Goal: Transaction & Acquisition: Purchase product/service

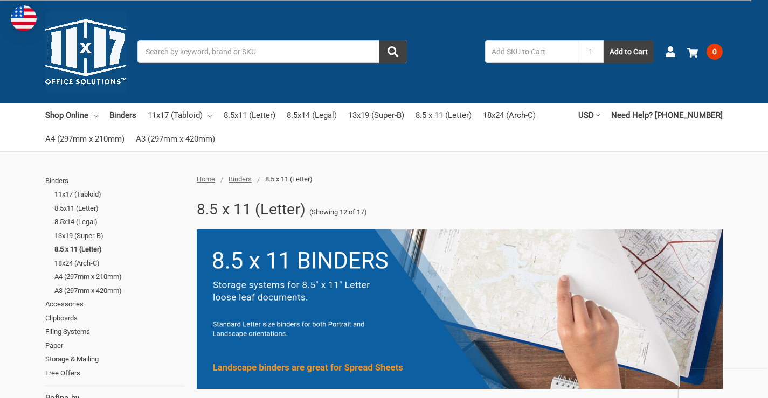
scroll to position [86, 0]
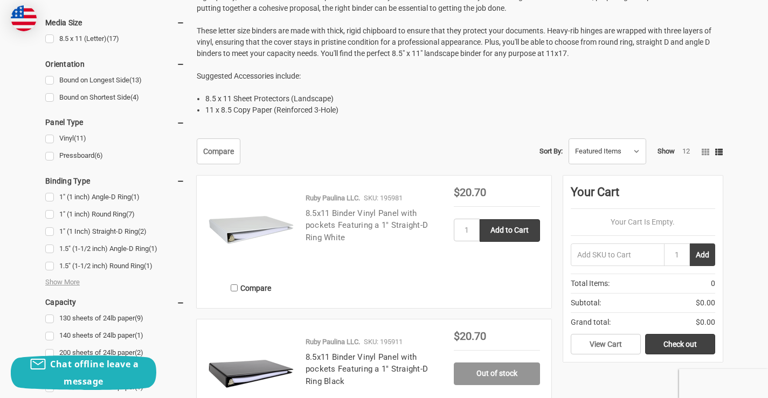
scroll to position [448, 0]
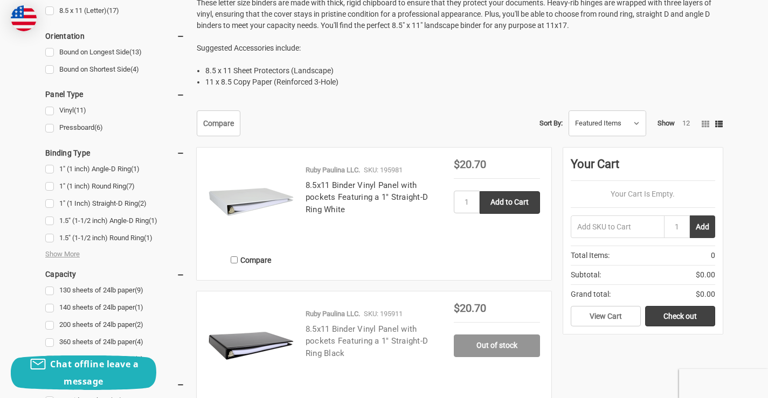
click at [335, 332] on link "8.5x11 Binder Vinyl Panel with pockets Featuring a 1" Straight-D Ring Black" at bounding box center [366, 341] width 122 height 34
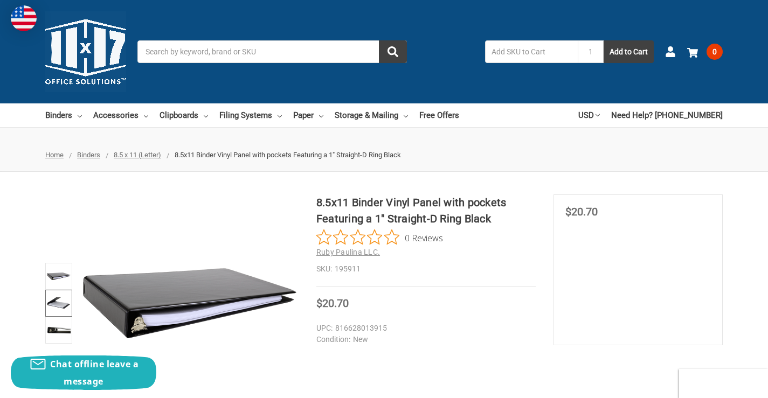
click at [57, 303] on img at bounding box center [59, 303] width 24 height 24
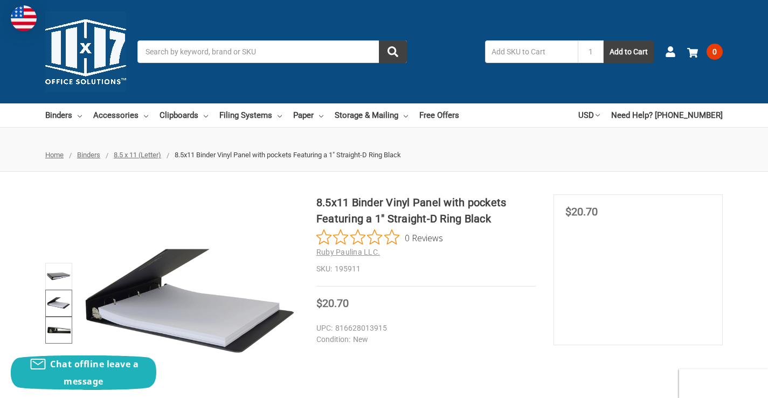
click at [57, 330] on img at bounding box center [59, 330] width 24 height 24
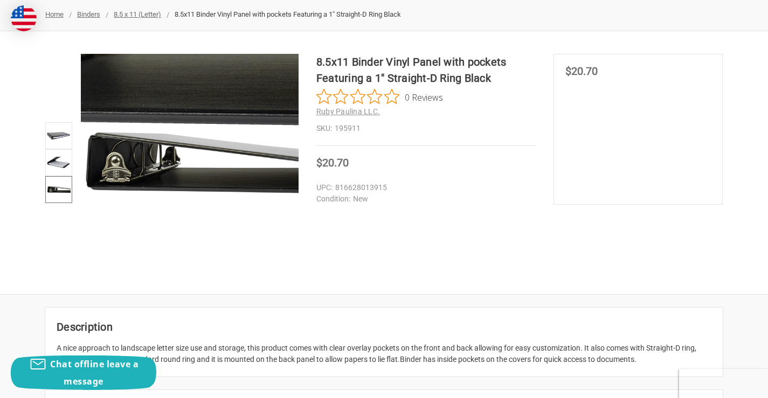
scroll to position [162, 0]
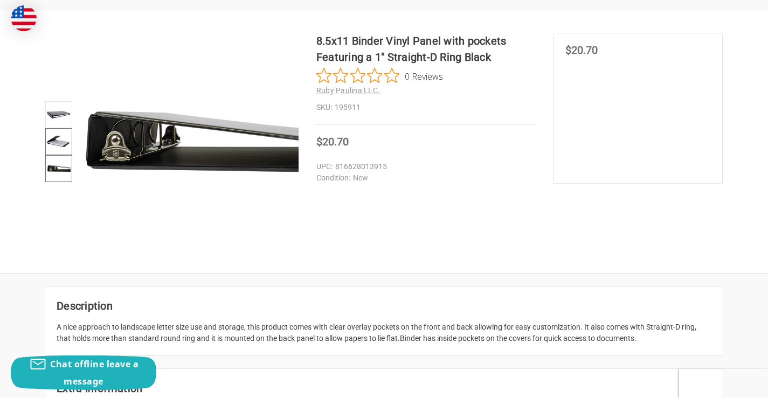
click at [57, 142] on img at bounding box center [59, 142] width 24 height 24
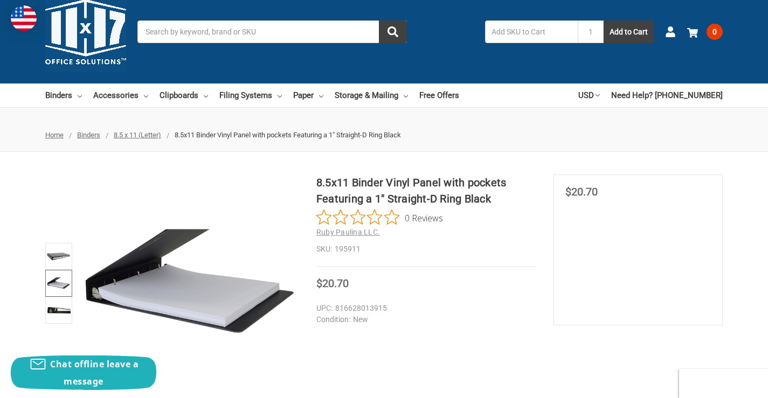
scroll to position [0, 0]
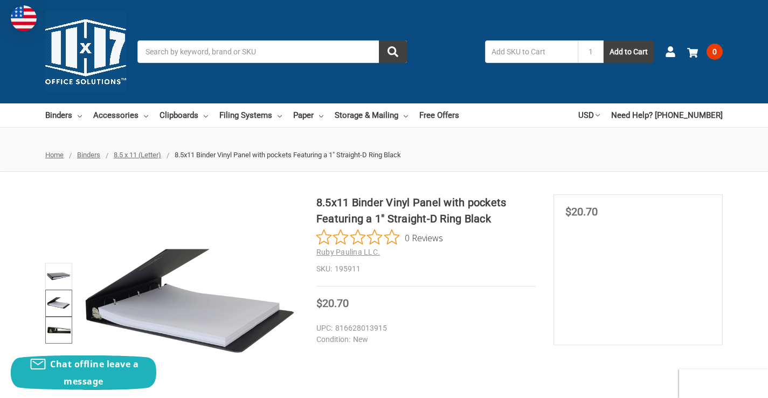
click at [56, 329] on img at bounding box center [59, 330] width 24 height 24
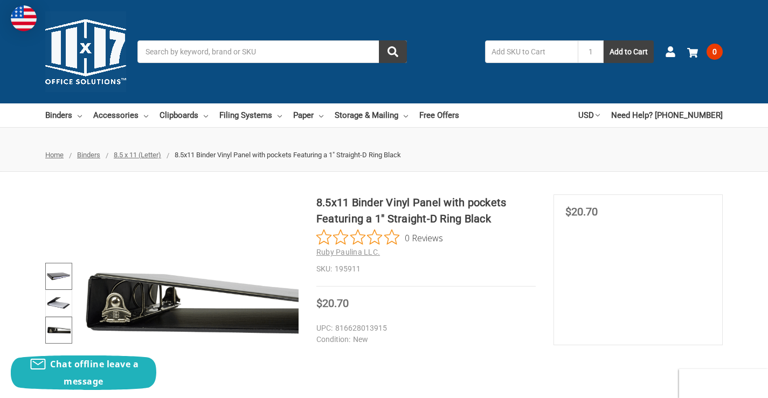
click at [58, 280] on img at bounding box center [59, 277] width 24 height 24
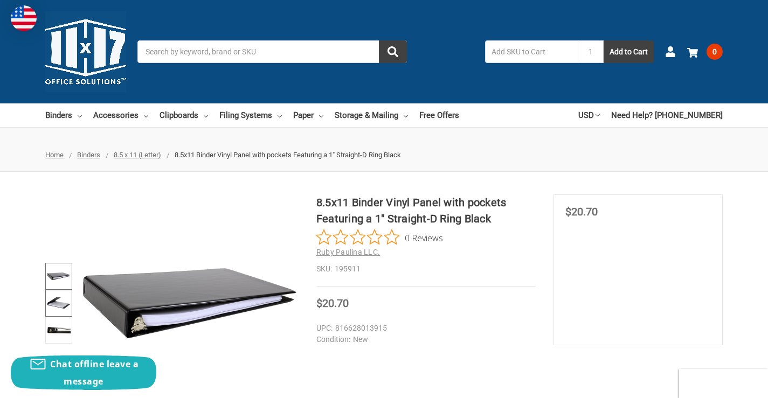
click at [59, 295] on img at bounding box center [59, 303] width 24 height 24
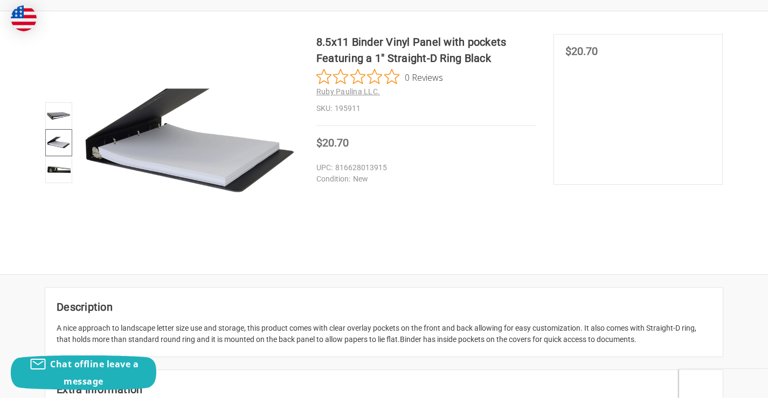
scroll to position [162, 0]
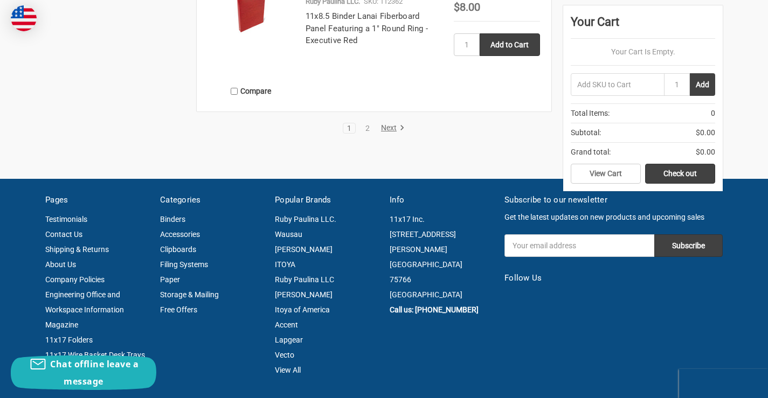
scroll to position [2209, 0]
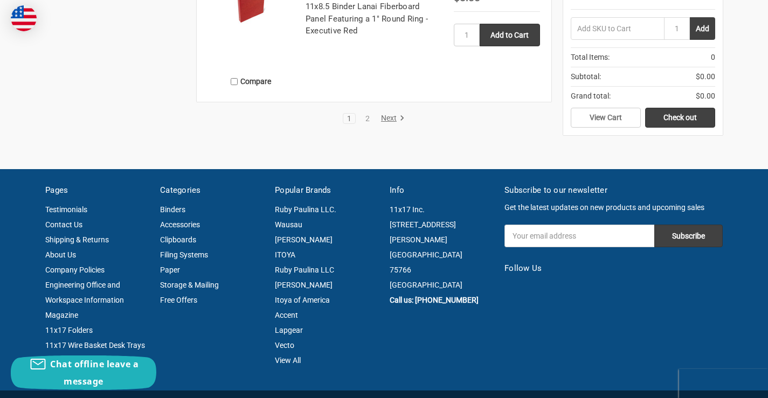
click at [385, 115] on link "Next" at bounding box center [390, 119] width 27 height 10
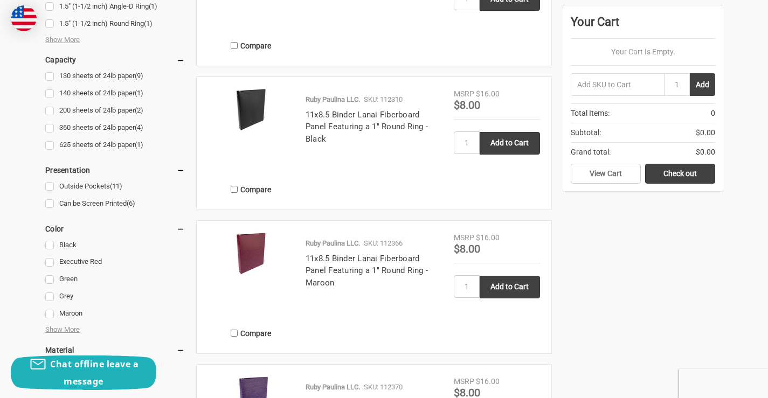
scroll to position [485, 0]
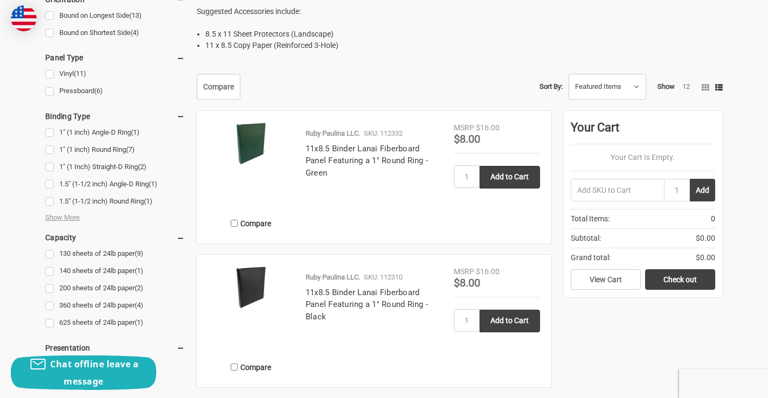
scroll to position [1437, 0]
